Goal: Task Accomplishment & Management: Manage account settings

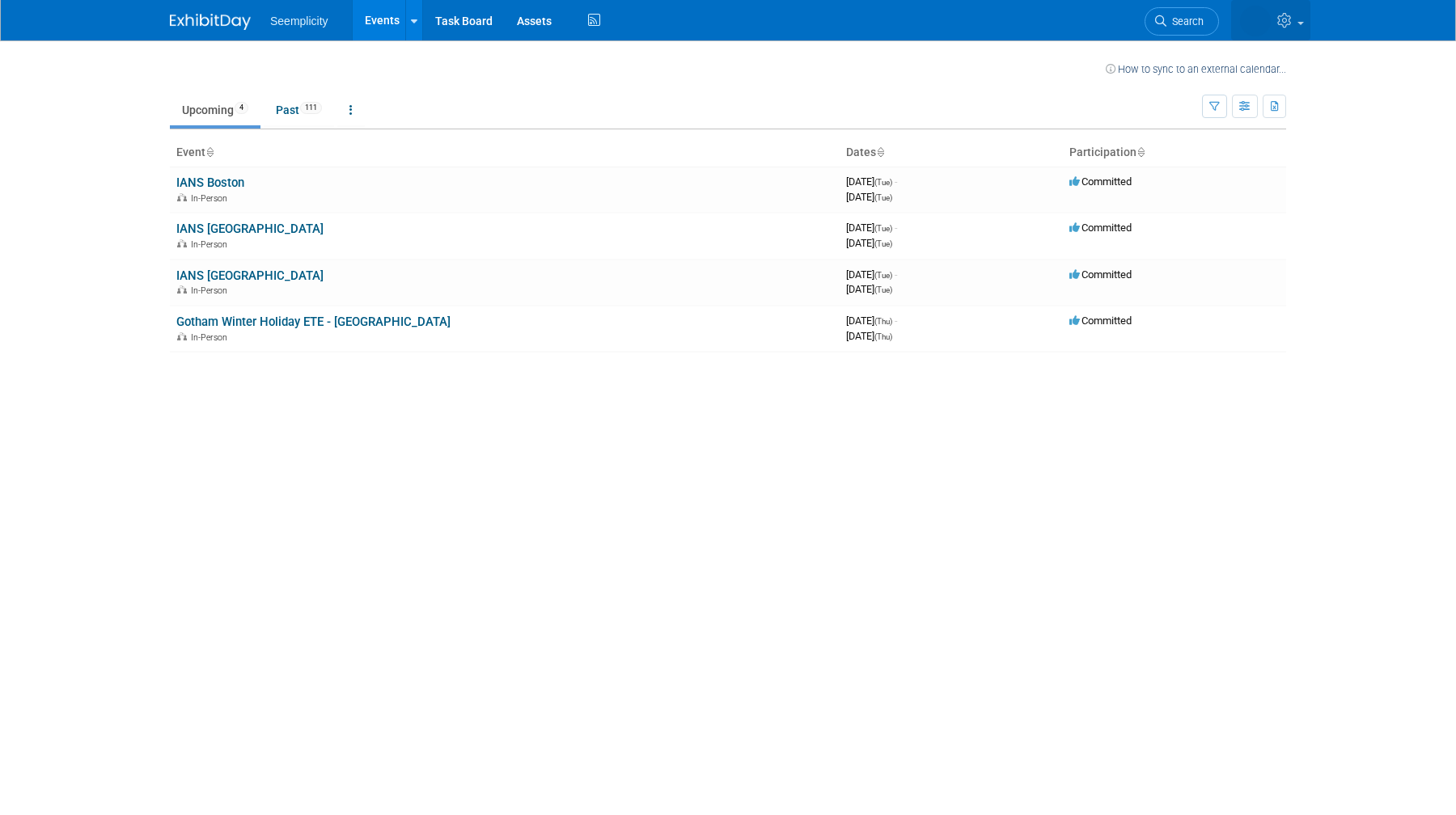
click at [1282, 13] on icon at bounding box center [1287, 20] width 19 height 15
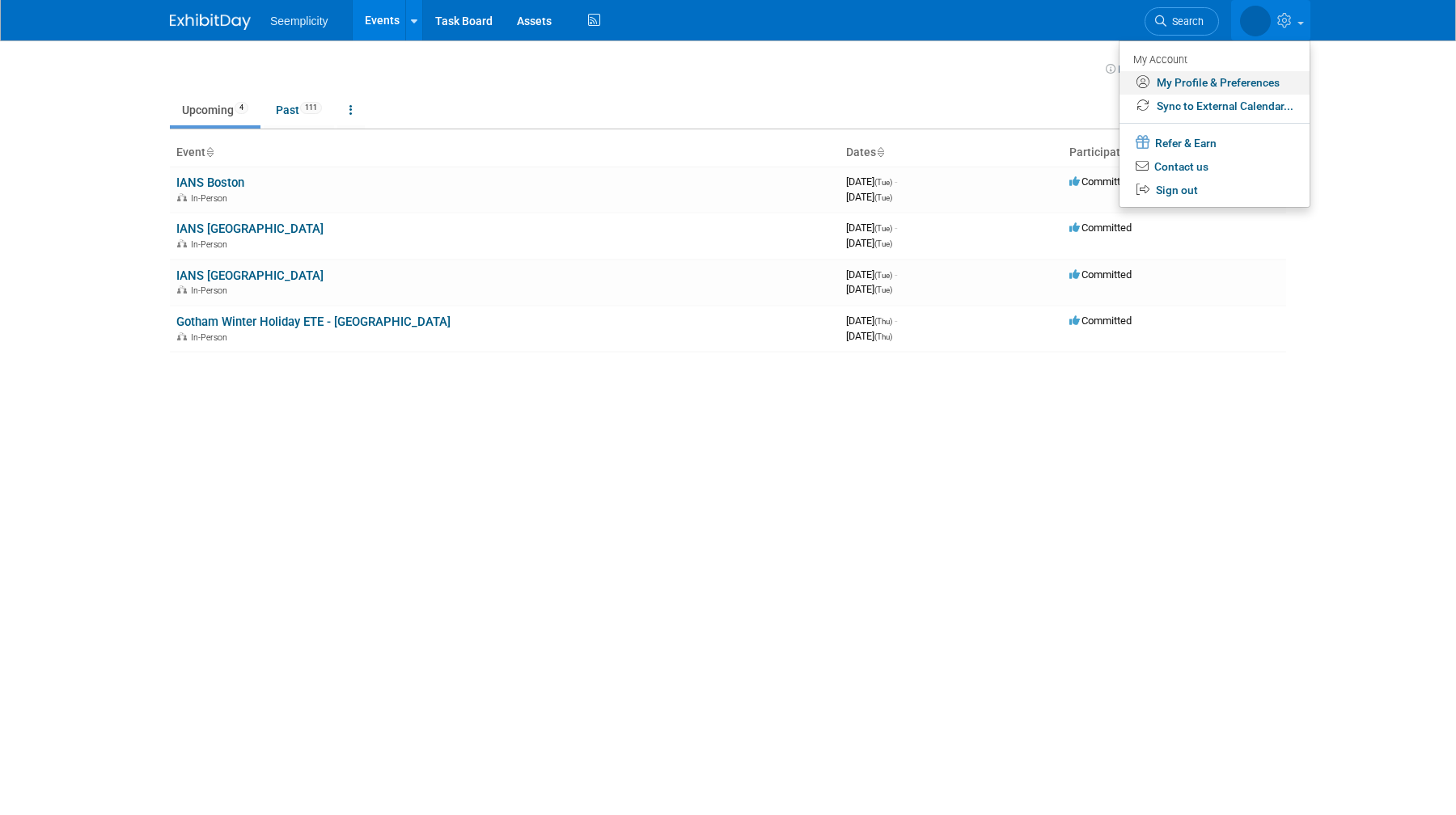
click at [1187, 88] on link "My Profile & Preferences" at bounding box center [1215, 82] width 191 height 23
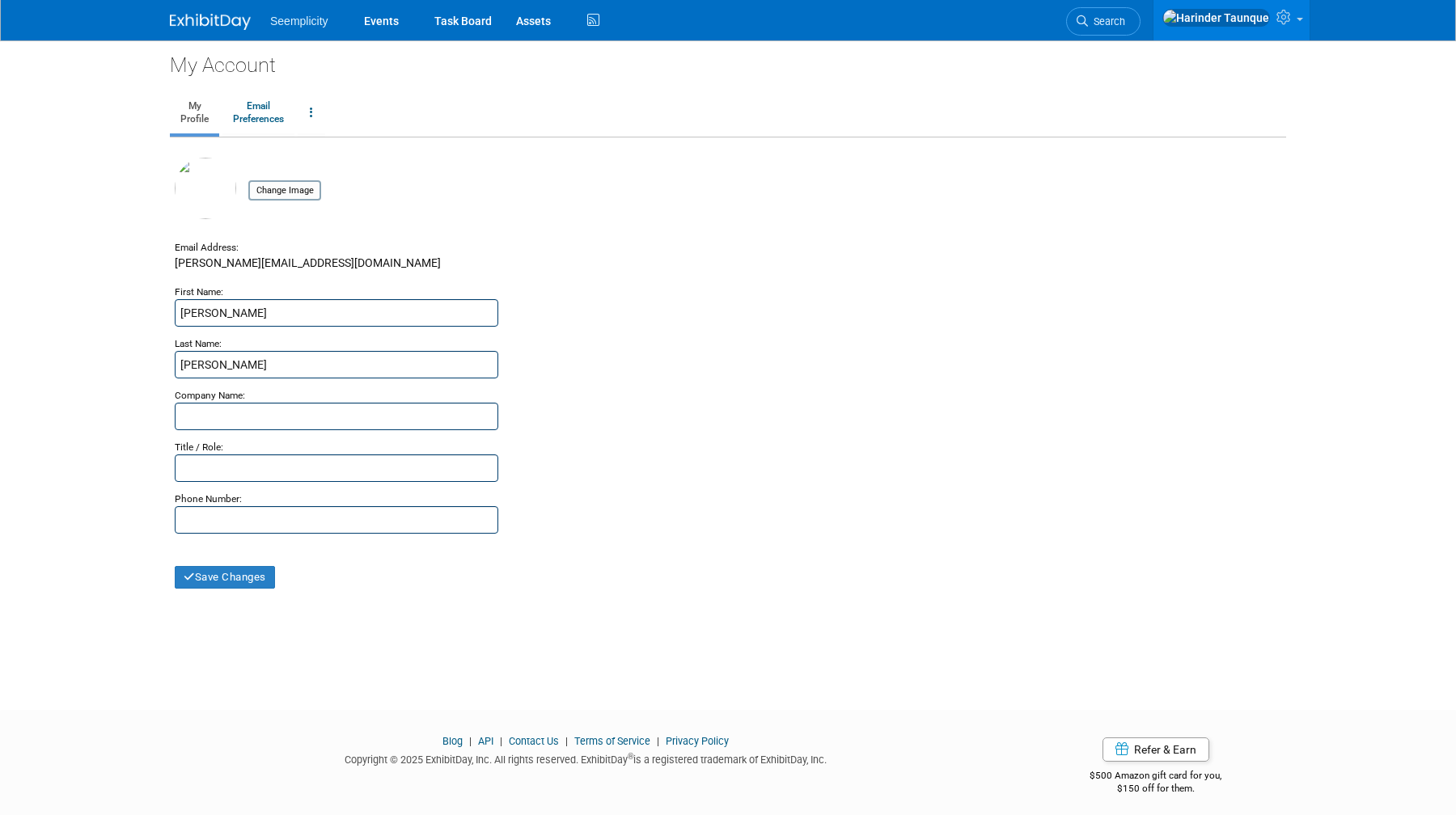
click at [311, 35] on ul "Seemplicity Events Task Board Assets Activity Feed" at bounding box center [437, 20] width 333 height 41
click at [312, 23] on span "Seemplicity" at bounding box center [299, 21] width 58 height 13
click at [385, 31] on link "Events" at bounding box center [381, 20] width 59 height 41
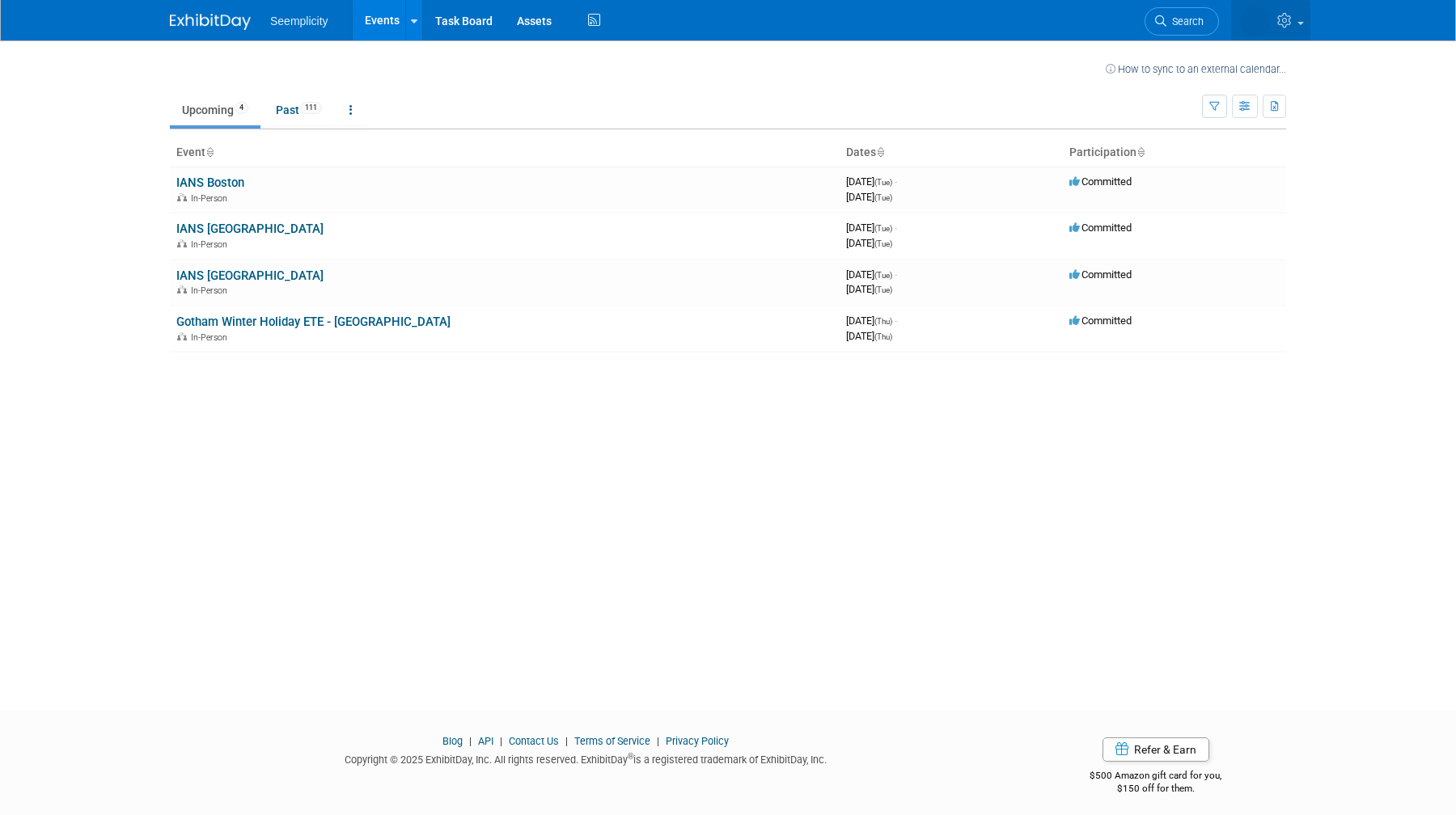
click at [1293, 25] on icon at bounding box center [1287, 20] width 19 height 15
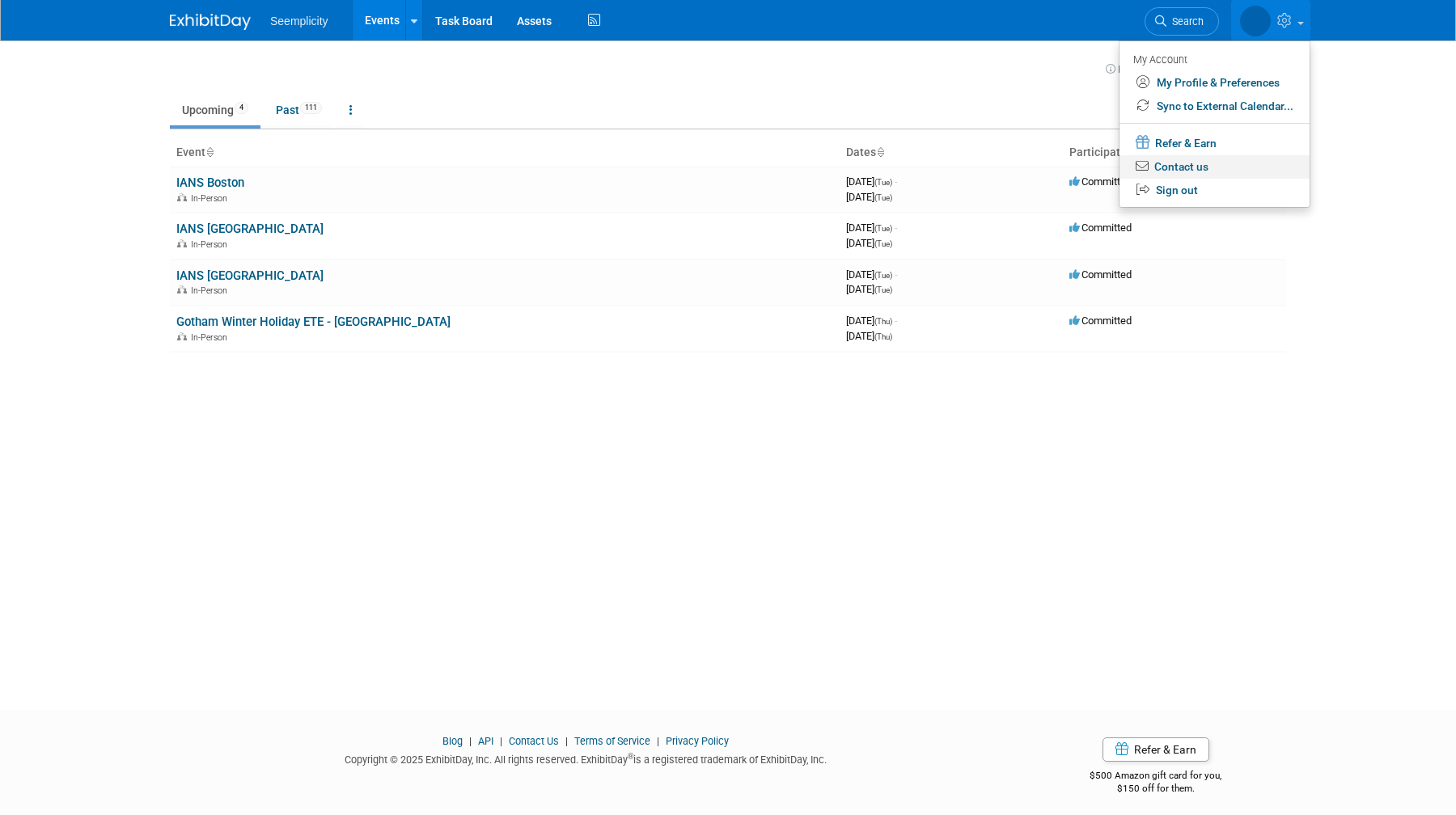
click at [1176, 163] on link "Contact us" at bounding box center [1215, 167] width 191 height 23
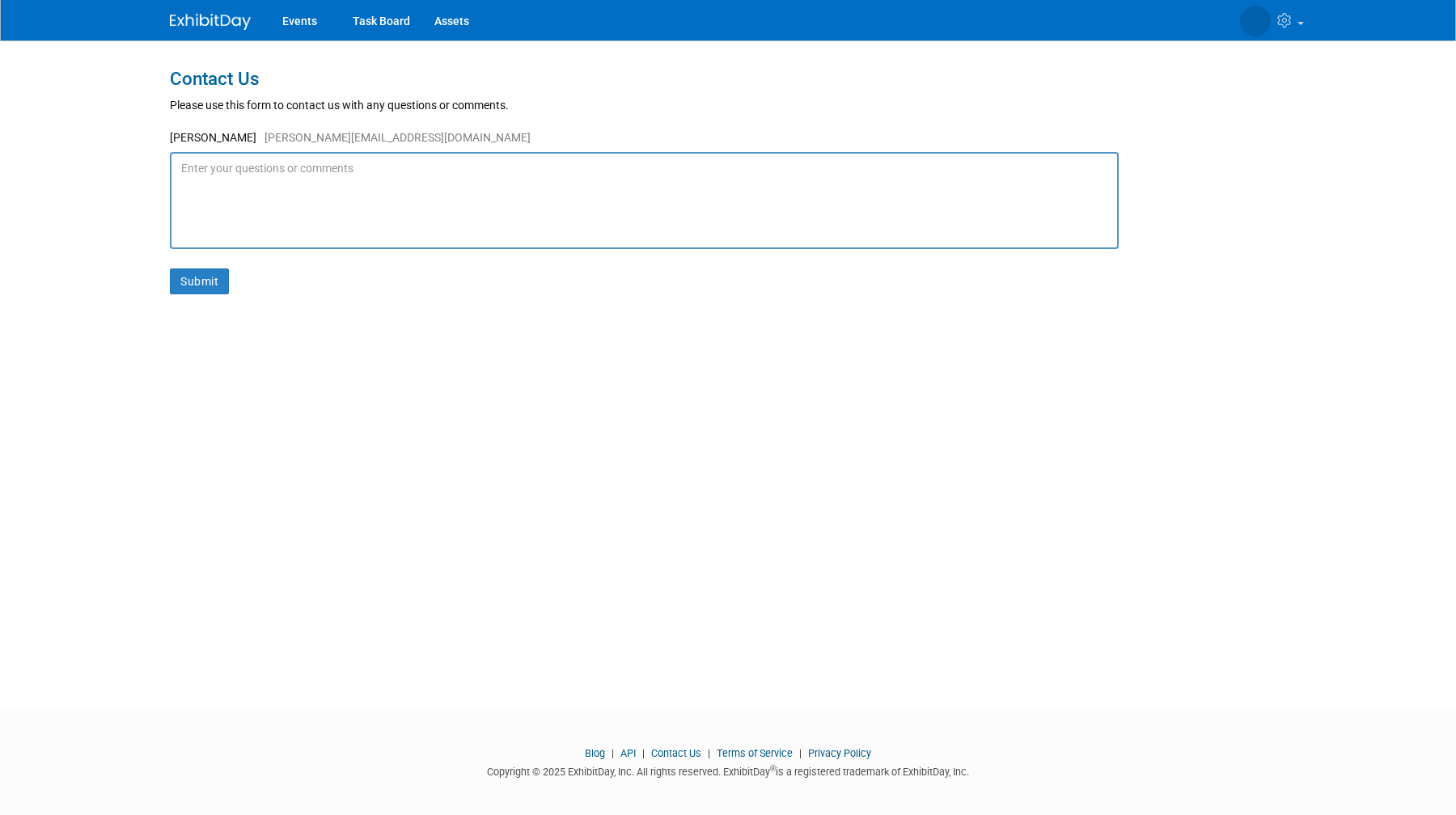
type textarea "L"
type textarea "Looking to speak to our rep a"
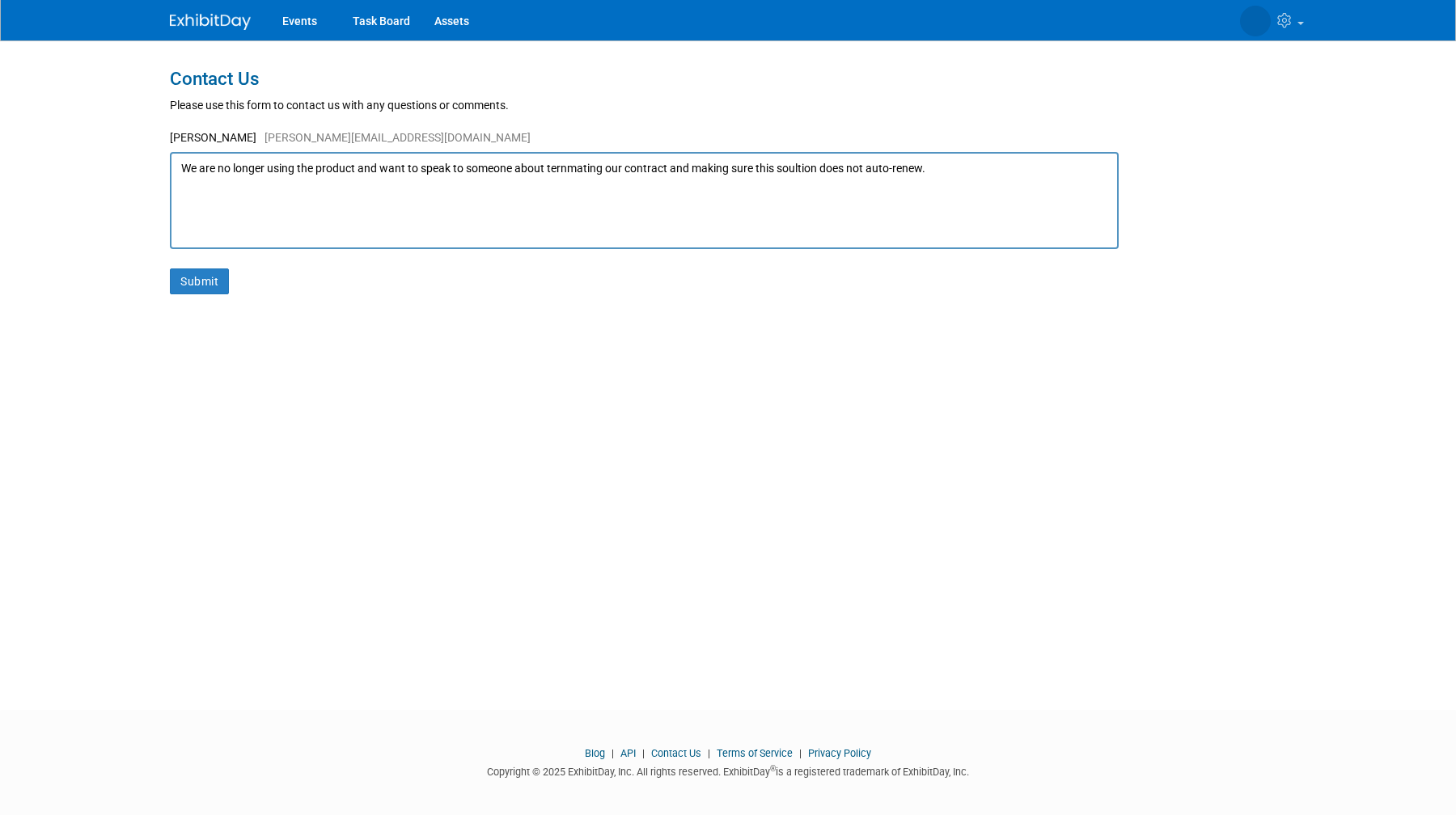
click at [805, 179] on textarea "We are no longer using the product and want to speak to someone about ternmatin…" at bounding box center [645, 200] width 949 height 97
click at [808, 165] on textarea "We are no longer using the product and want to speak to someone about ternmatin…" at bounding box center [645, 200] width 949 height 97
click at [615, 173] on textarea "We are no longer using the product and want to speak to someone about terminati…" at bounding box center [645, 200] width 949 height 97
type textarea "We are no longer using the product and want to speak to someone about terminati…"
click at [199, 259] on div "Submit" at bounding box center [728, 271] width 1117 height 45
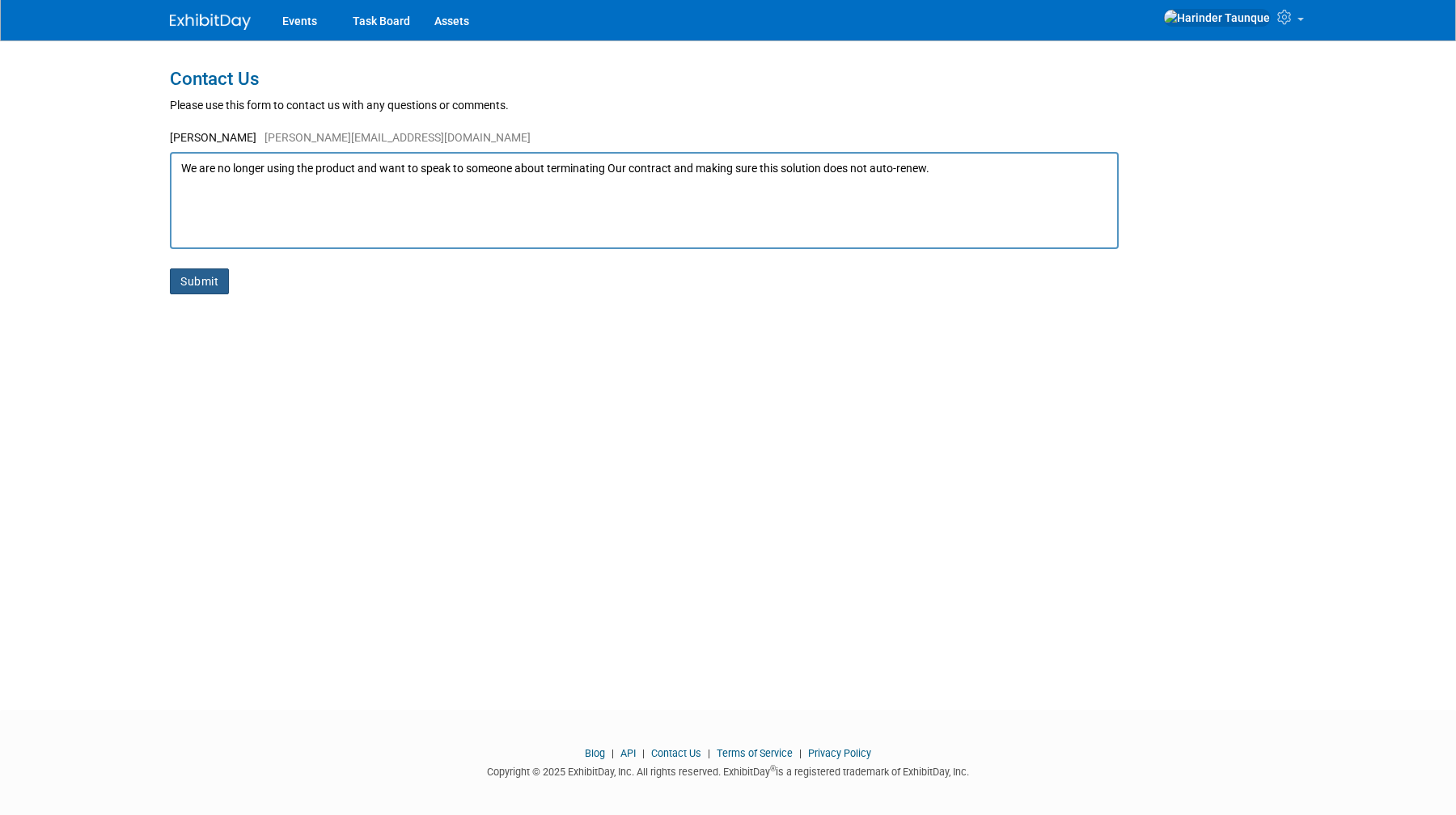
click at [197, 289] on button "Submit" at bounding box center [200, 281] width 59 height 26
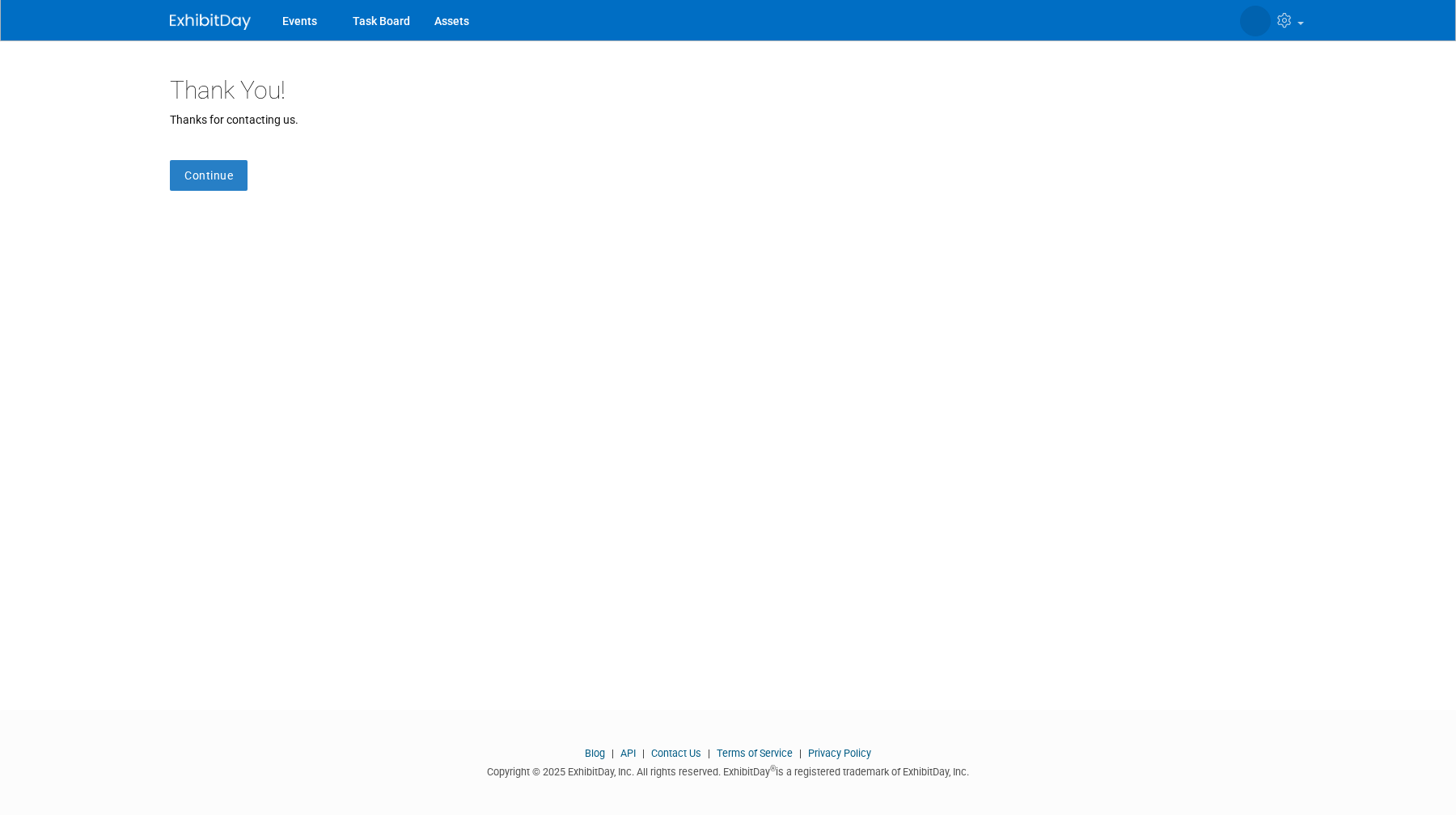
click at [235, 158] on div "Thank You! Thanks for contacting us. Continue" at bounding box center [728, 361] width 1141 height 641
click at [454, 25] on link "Assets" at bounding box center [451, 20] width 59 height 41
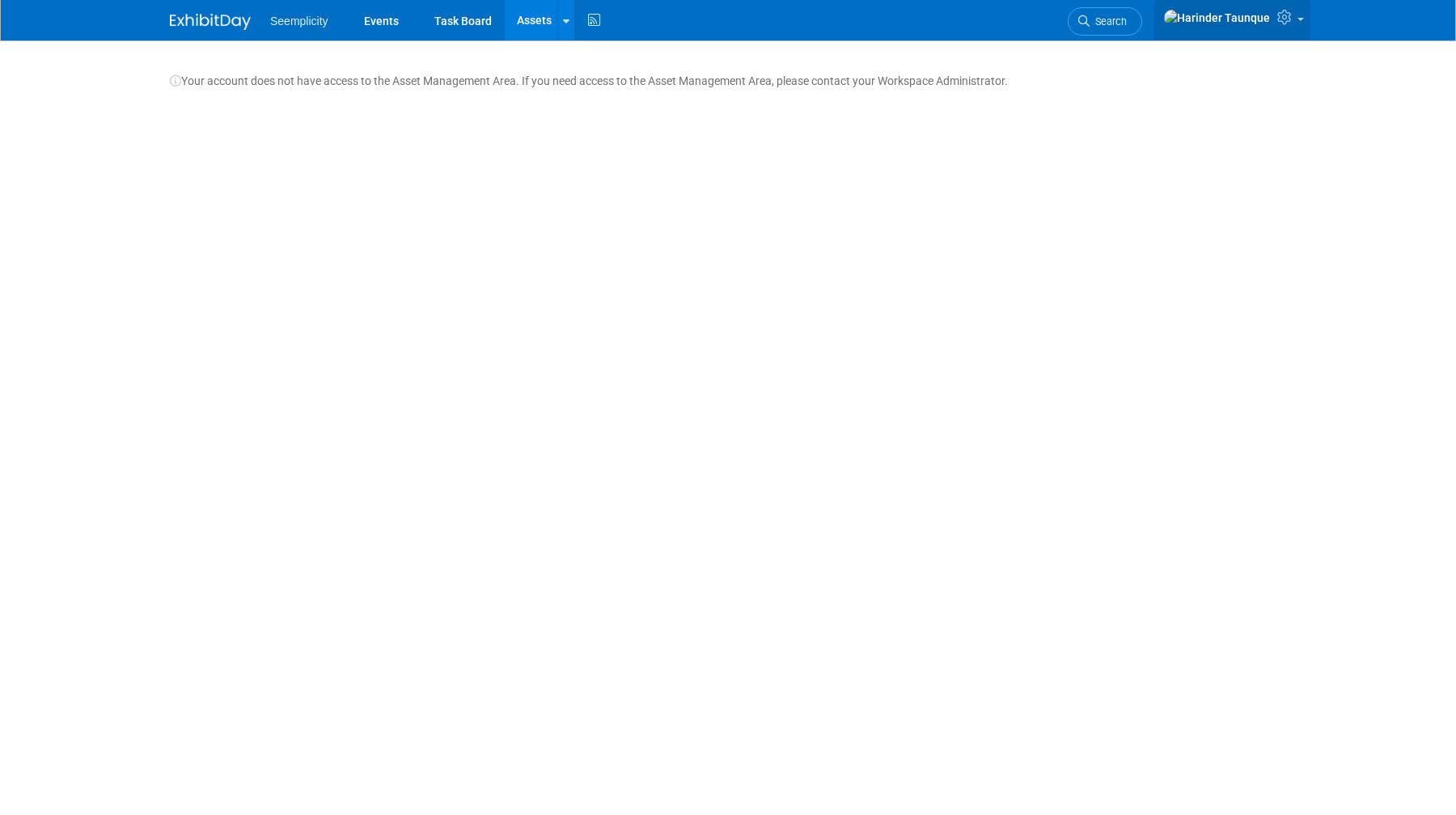
click at [1255, 22] on img at bounding box center [1217, 18] width 107 height 18
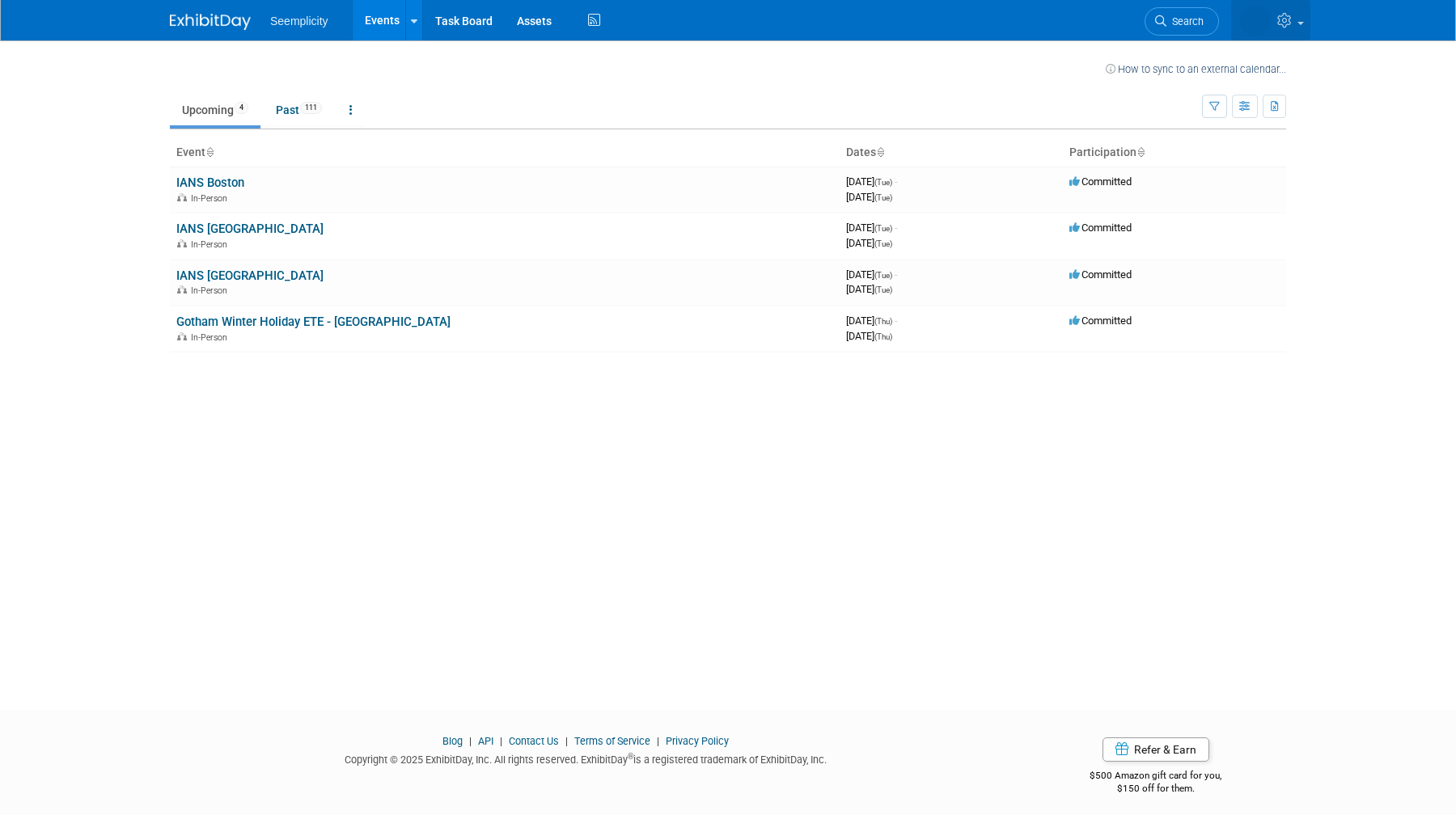
click at [1279, 33] on link at bounding box center [1271, 20] width 80 height 41
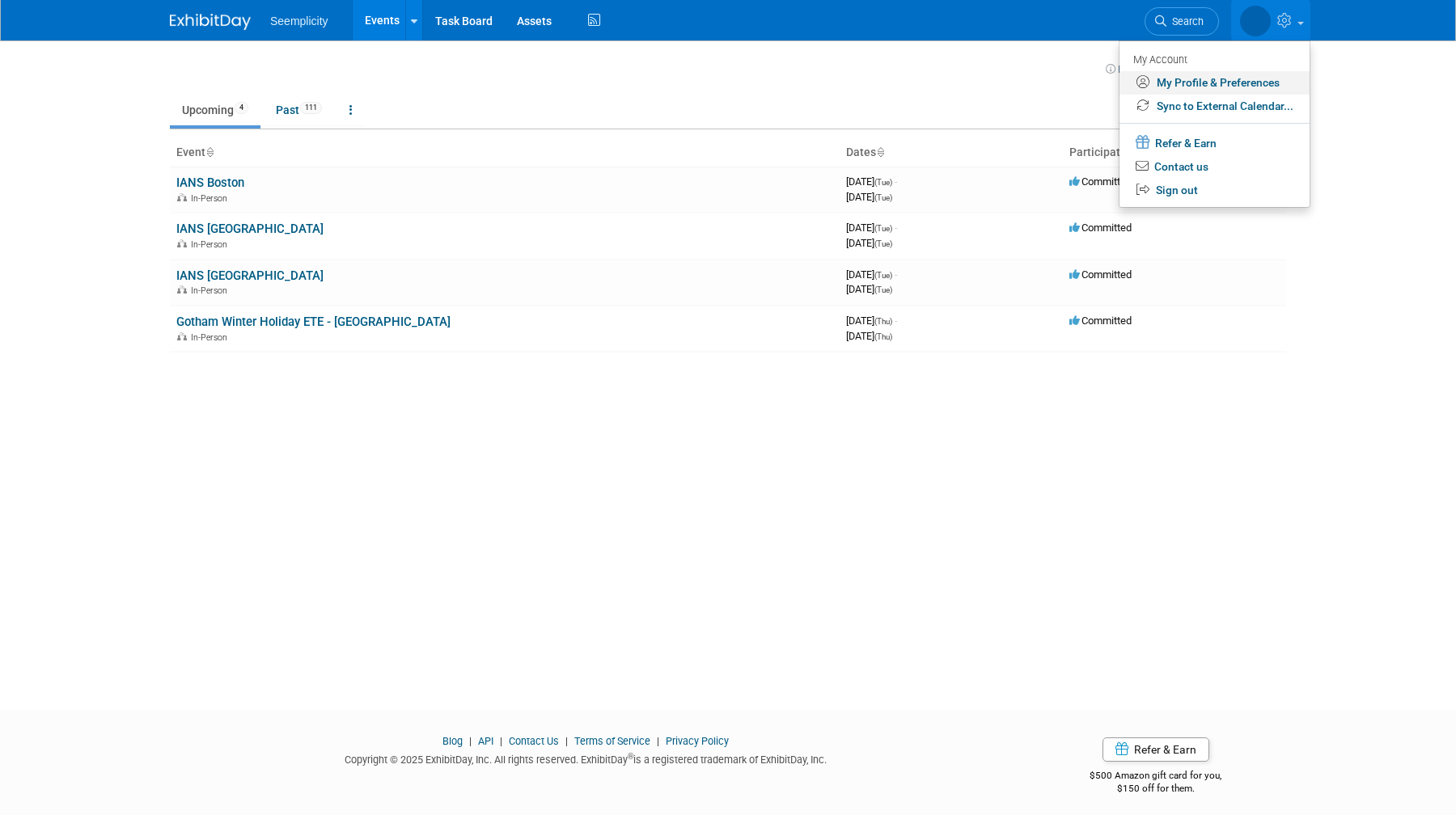
click at [1165, 77] on link "My Profile & Preferences" at bounding box center [1215, 82] width 191 height 23
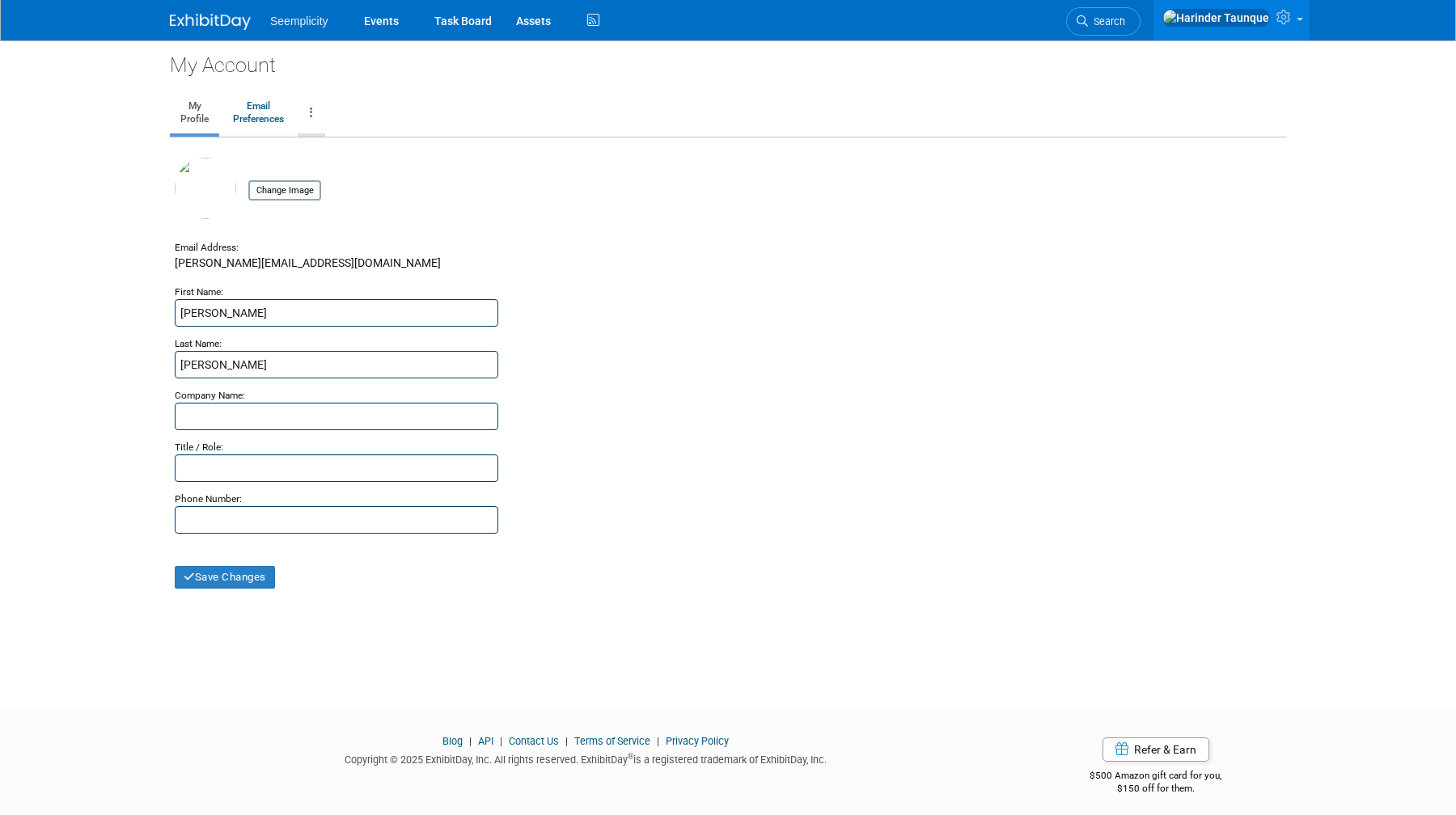
click at [308, 106] on link at bounding box center [312, 114] width 28 height 41
click at [357, 191] on link "Close my Account" at bounding box center [376, 190] width 156 height 24
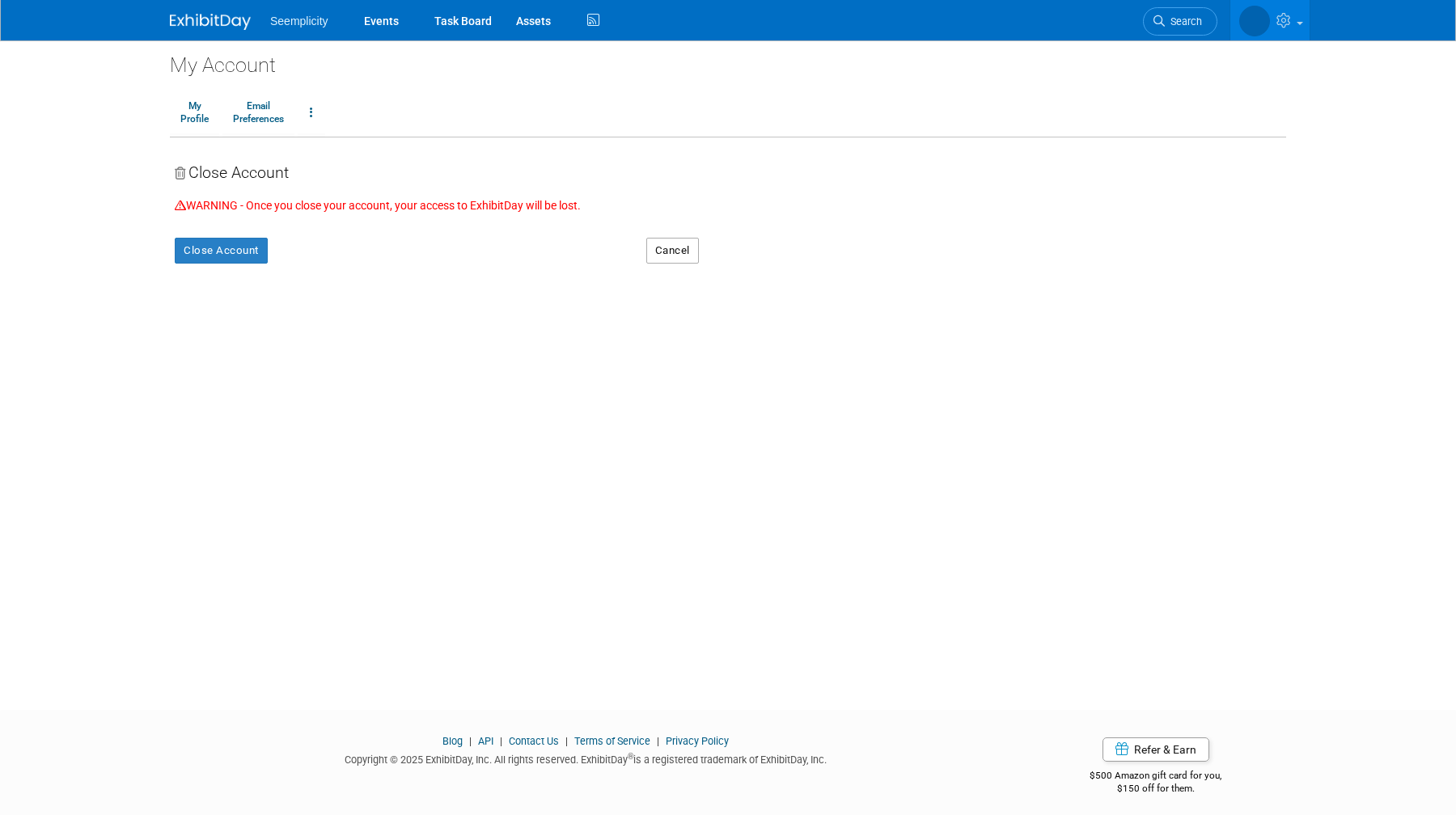
click at [658, 247] on button "Cancel" at bounding box center [672, 251] width 53 height 26
